Goal: Find specific page/section: Find specific page/section

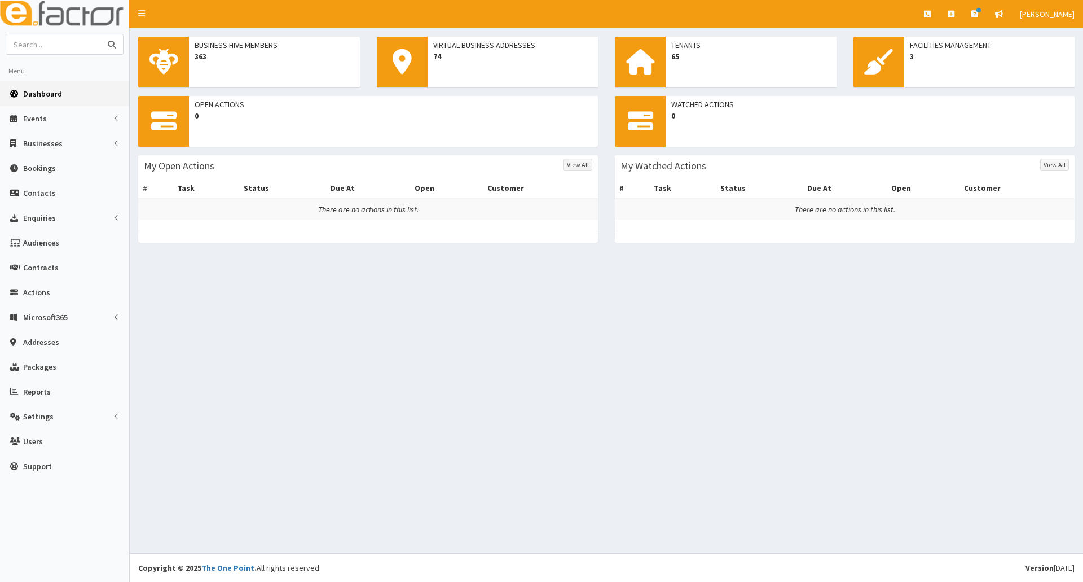
click at [59, 47] on input "text" at bounding box center [53, 44] width 95 height 20
type input "[PERSON_NAME]"
click at [100, 34] on button "submit" at bounding box center [111, 44] width 23 height 20
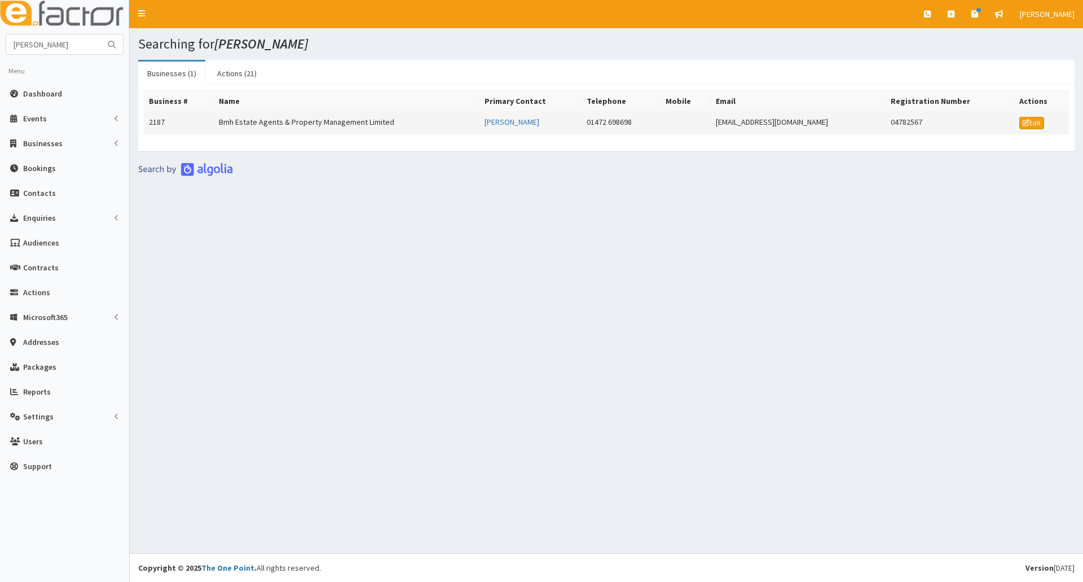
click at [271, 127] on td "Bmh Estate Agents & Property Management Limited" at bounding box center [347, 123] width 266 height 23
click at [60, 43] on input "gemma hage" at bounding box center [53, 44] width 95 height 20
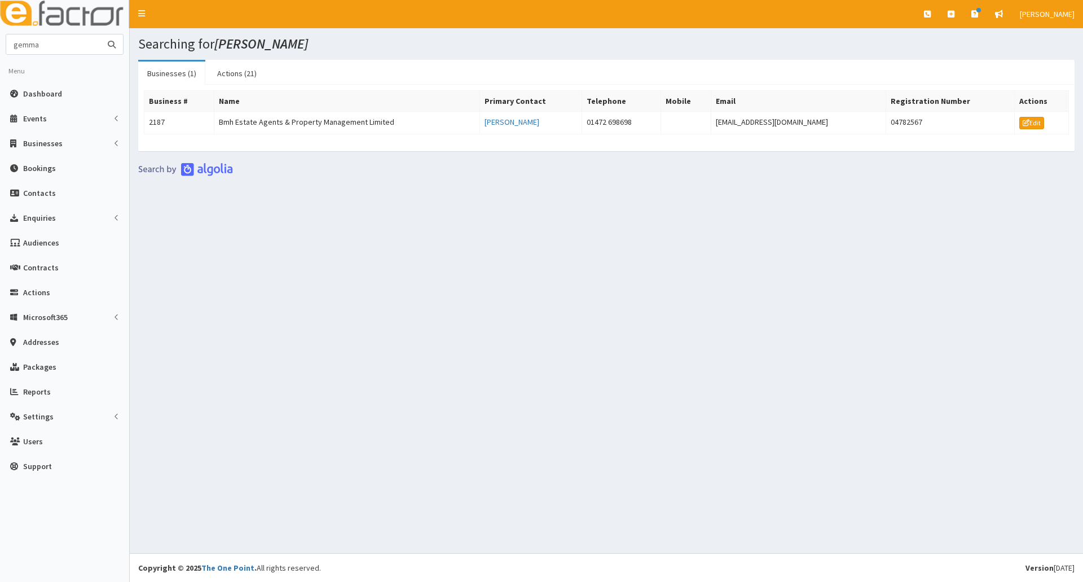
type input "gemma"
click at [100, 34] on button "submit" at bounding box center [111, 44] width 23 height 20
